Goal: Task Accomplishment & Management: Manage account settings

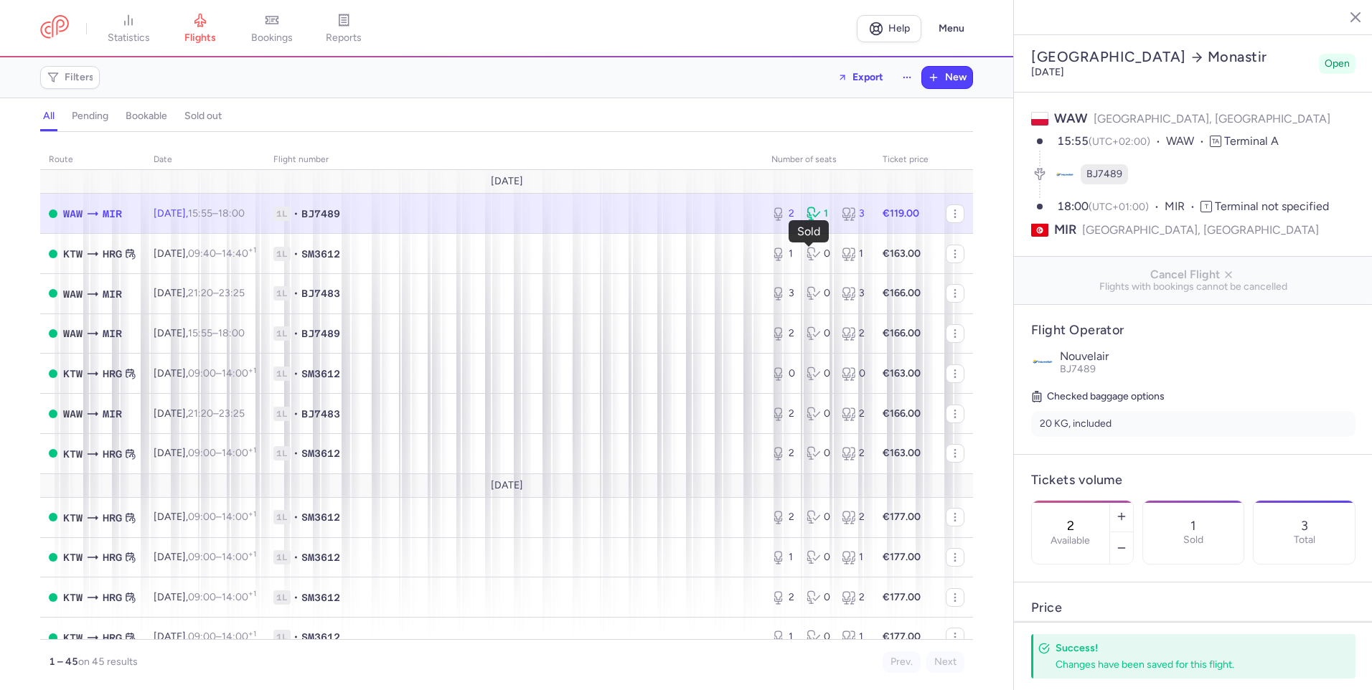
select select "hours"
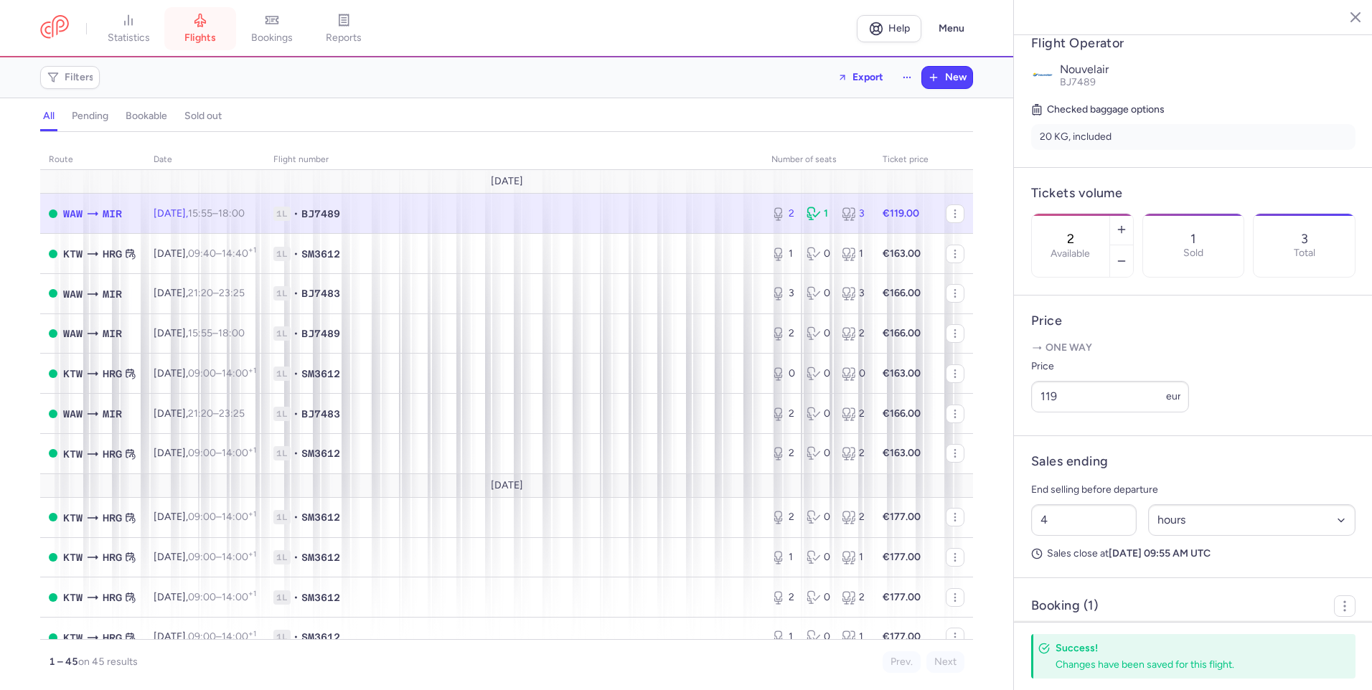
click at [182, 22] on link "flights" at bounding box center [200, 29] width 72 height 32
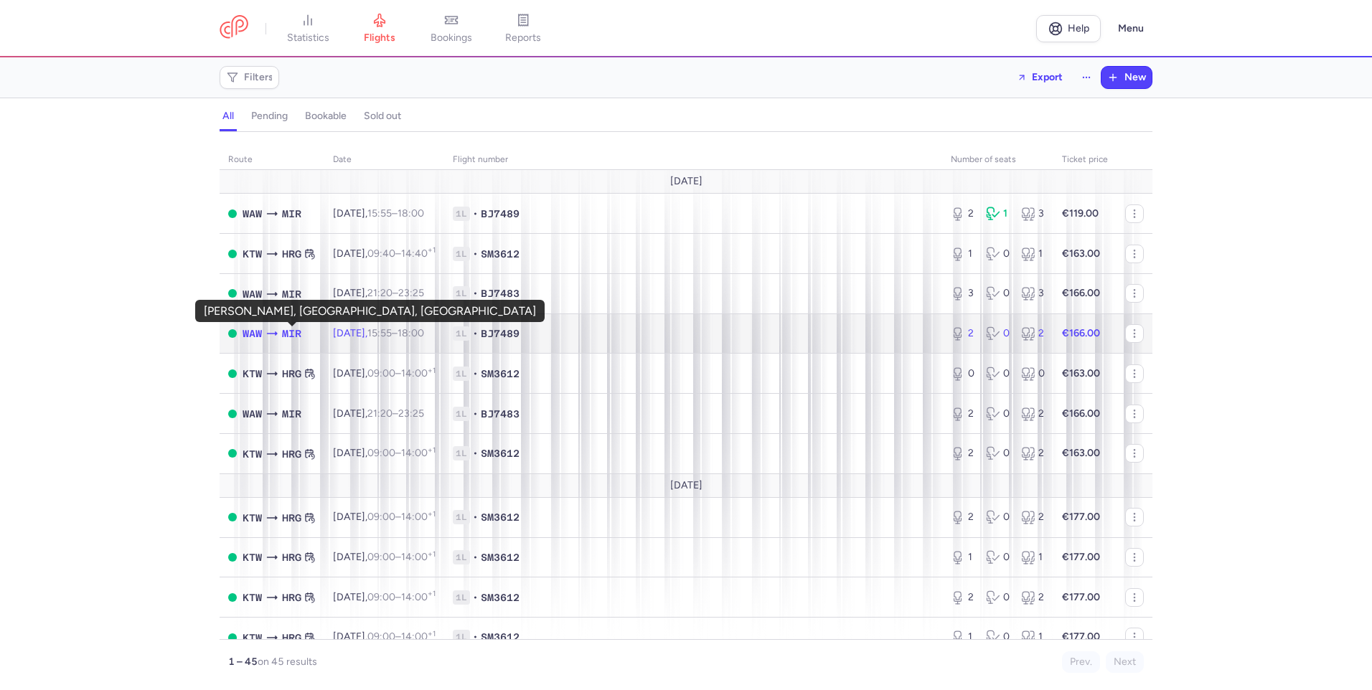
click at [291, 332] on span "MIR" at bounding box center [291, 334] width 19 height 16
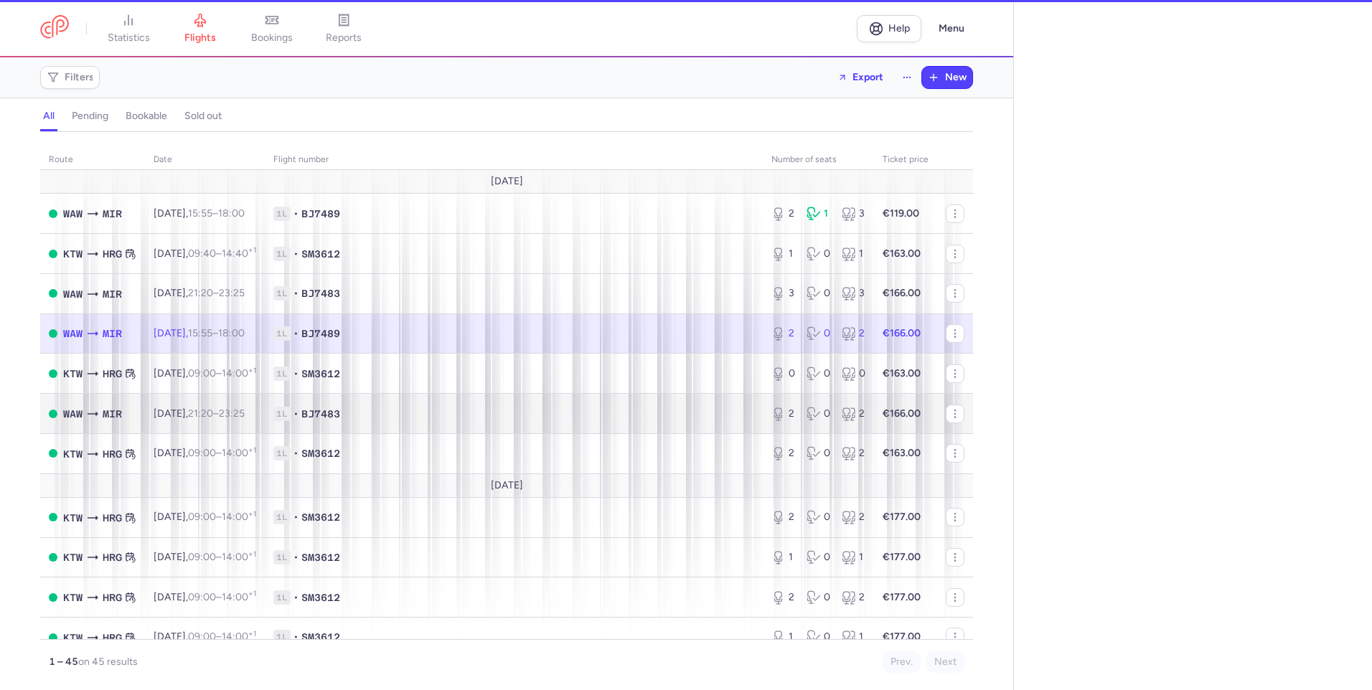
select select "hours"
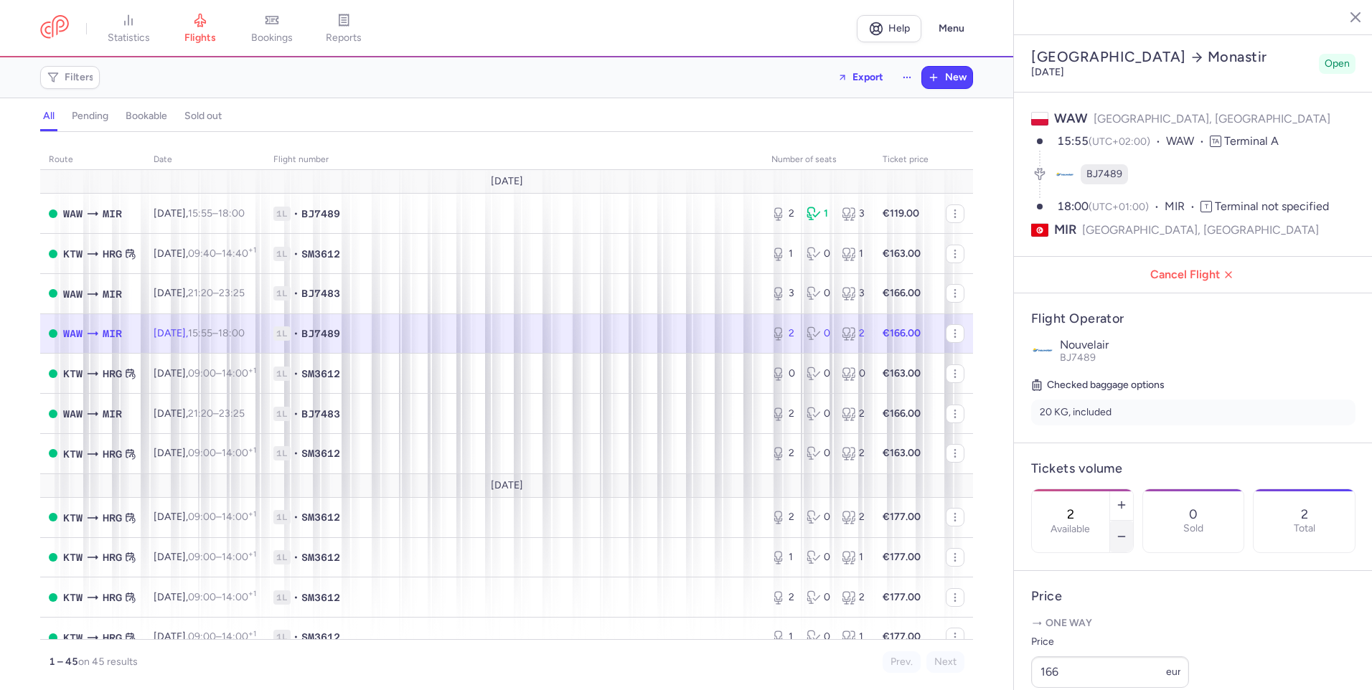
click at [1133, 521] on button "button" at bounding box center [1121, 537] width 23 height 32
click at [1063, 667] on span "Save changes" at bounding box center [1078, 662] width 71 height 13
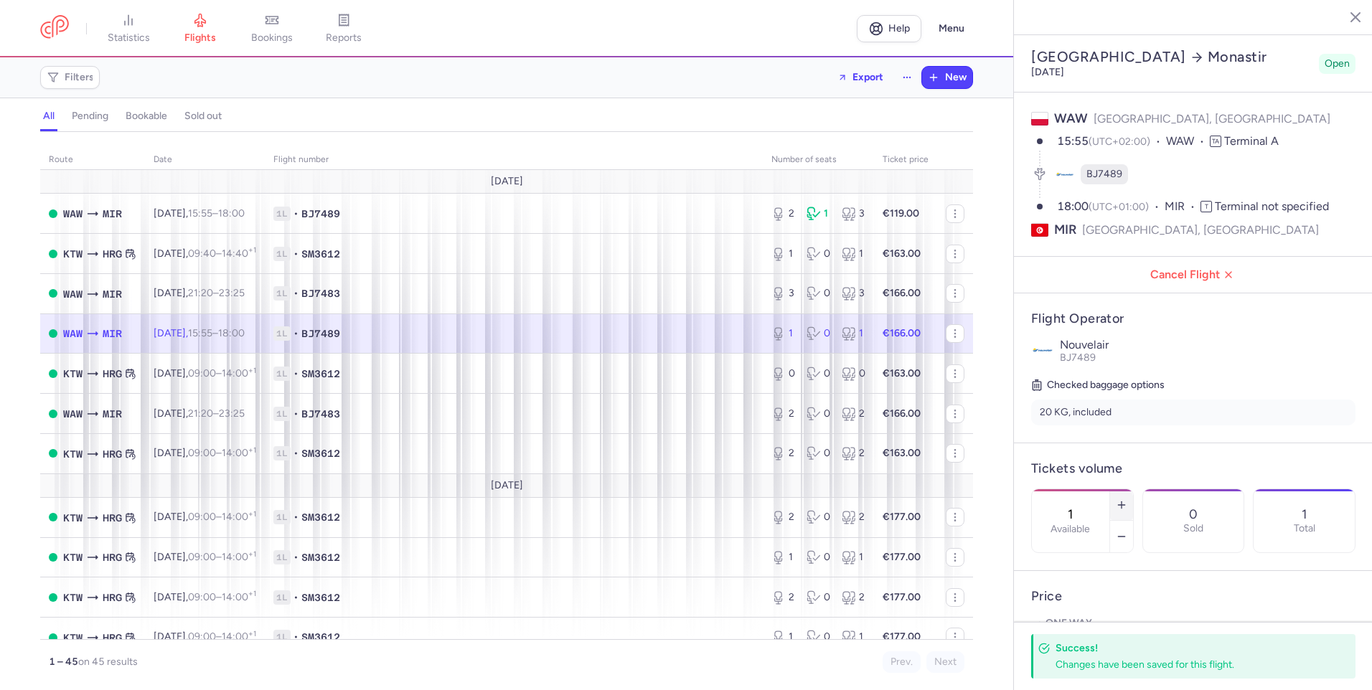
click at [1127, 499] on icon "button" at bounding box center [1121, 504] width 11 height 11
type input "2"
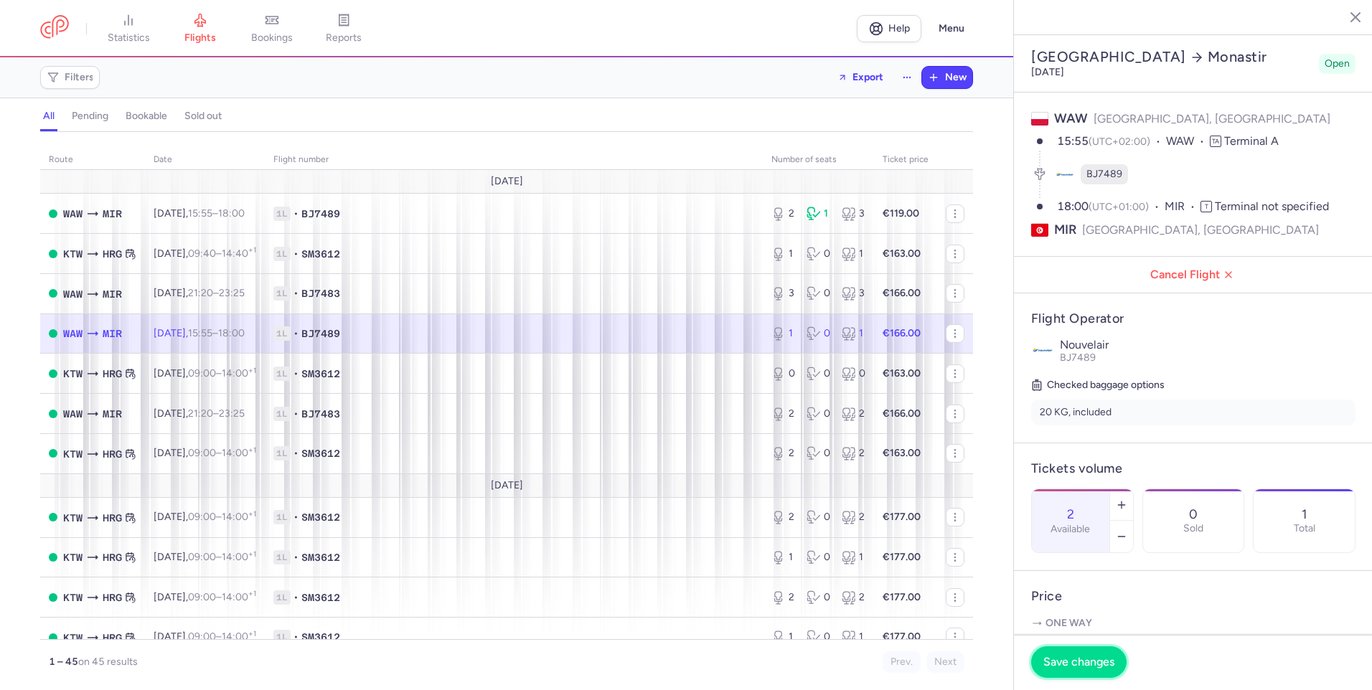
click at [1103, 662] on span "Save changes" at bounding box center [1078, 662] width 71 height 13
